Goal: Check status

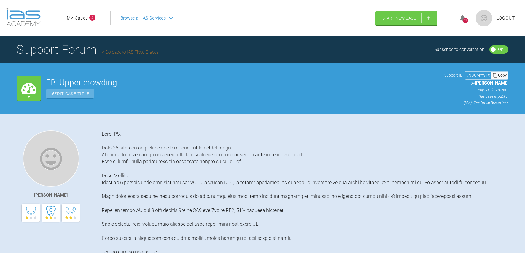
click at [82, 21] on link "My Cases" at bounding box center [77, 18] width 21 height 7
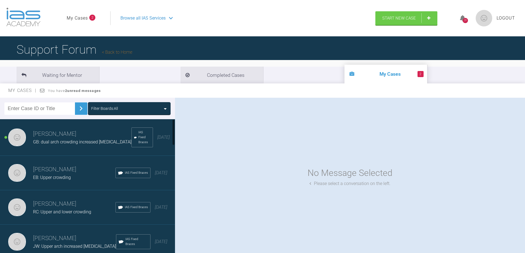
click at [63, 170] on h3 "[PERSON_NAME]" at bounding box center [74, 169] width 82 height 9
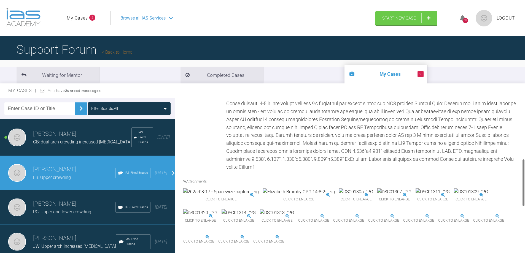
scroll to position [330, 0]
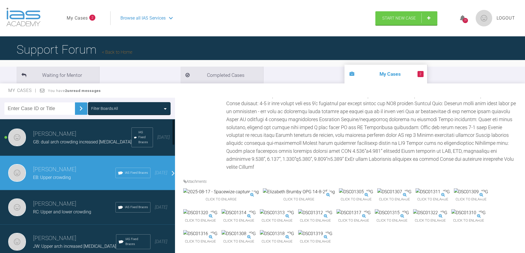
click at [94, 144] on div "GB: dual arch crowding increased [MEDICAL_DATA]" at bounding box center [82, 141] width 98 height 7
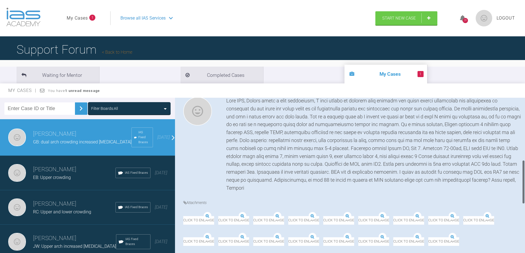
scroll to position [83, 0]
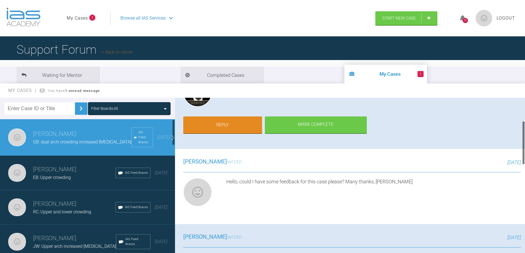
click at [52, 202] on h3 "[PERSON_NAME]" at bounding box center [74, 203] width 82 height 9
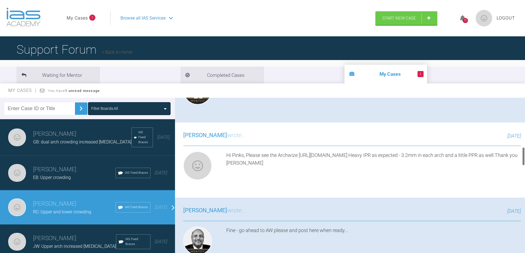
scroll to position [355, 0]
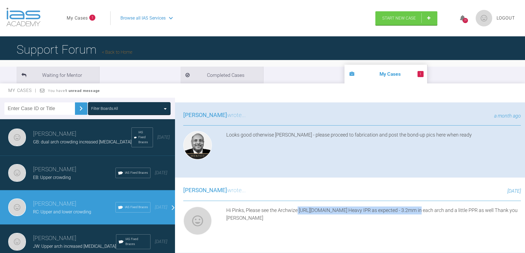
drag, startPoint x: 299, startPoint y: 210, endPoint x: 408, endPoint y: 206, distance: 109.6
click at [408, 206] on div "[PERSON_NAME] wrote... [DATE] Hi Pinks, Please see the Archwize [URL][DOMAIN_NA…" at bounding box center [352, 215] width 354 height 75
copy div "[URL][DOMAIN_NAME]"
